Goal: Task Accomplishment & Management: Manage account settings

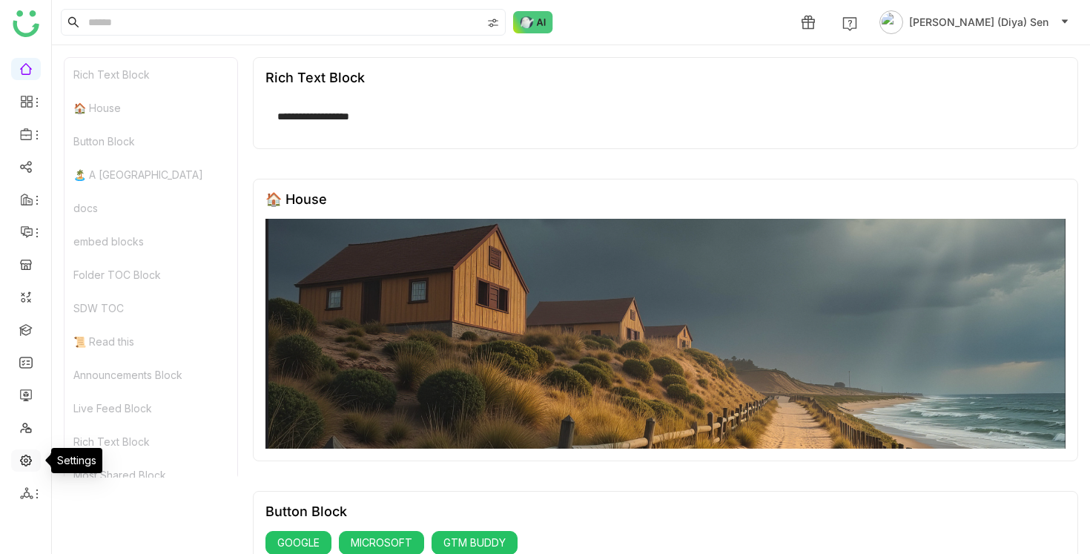
click at [25, 459] on link at bounding box center [25, 459] width 13 height 13
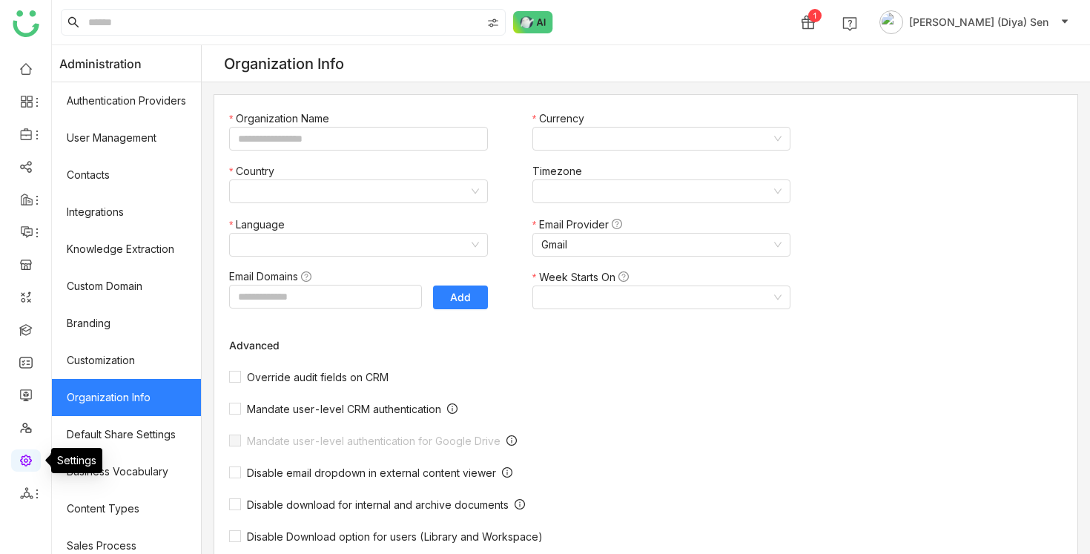
type input "*******"
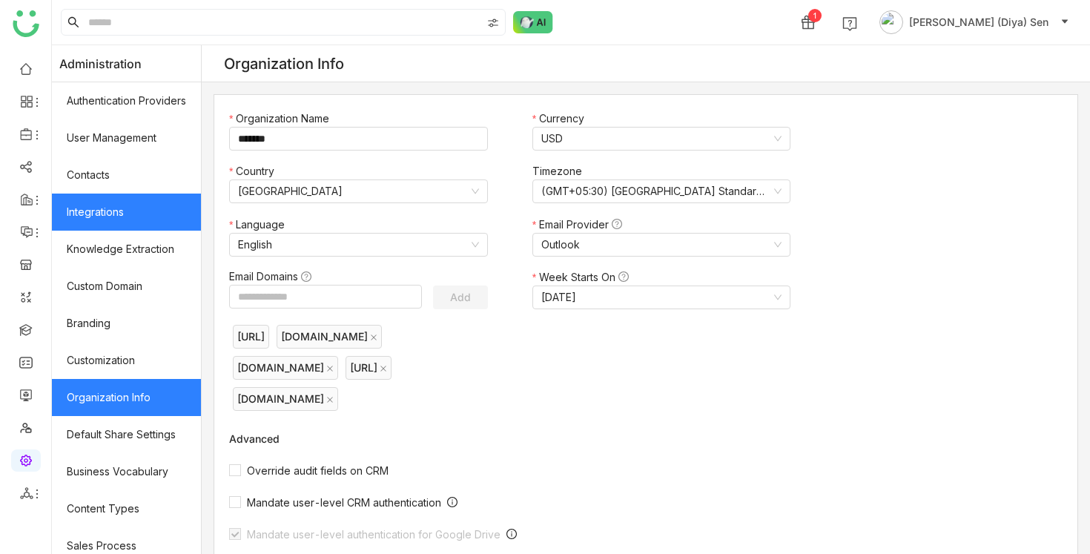
click at [120, 215] on link "Integrations" at bounding box center [126, 212] width 149 height 37
